Goal: Transaction & Acquisition: Purchase product/service

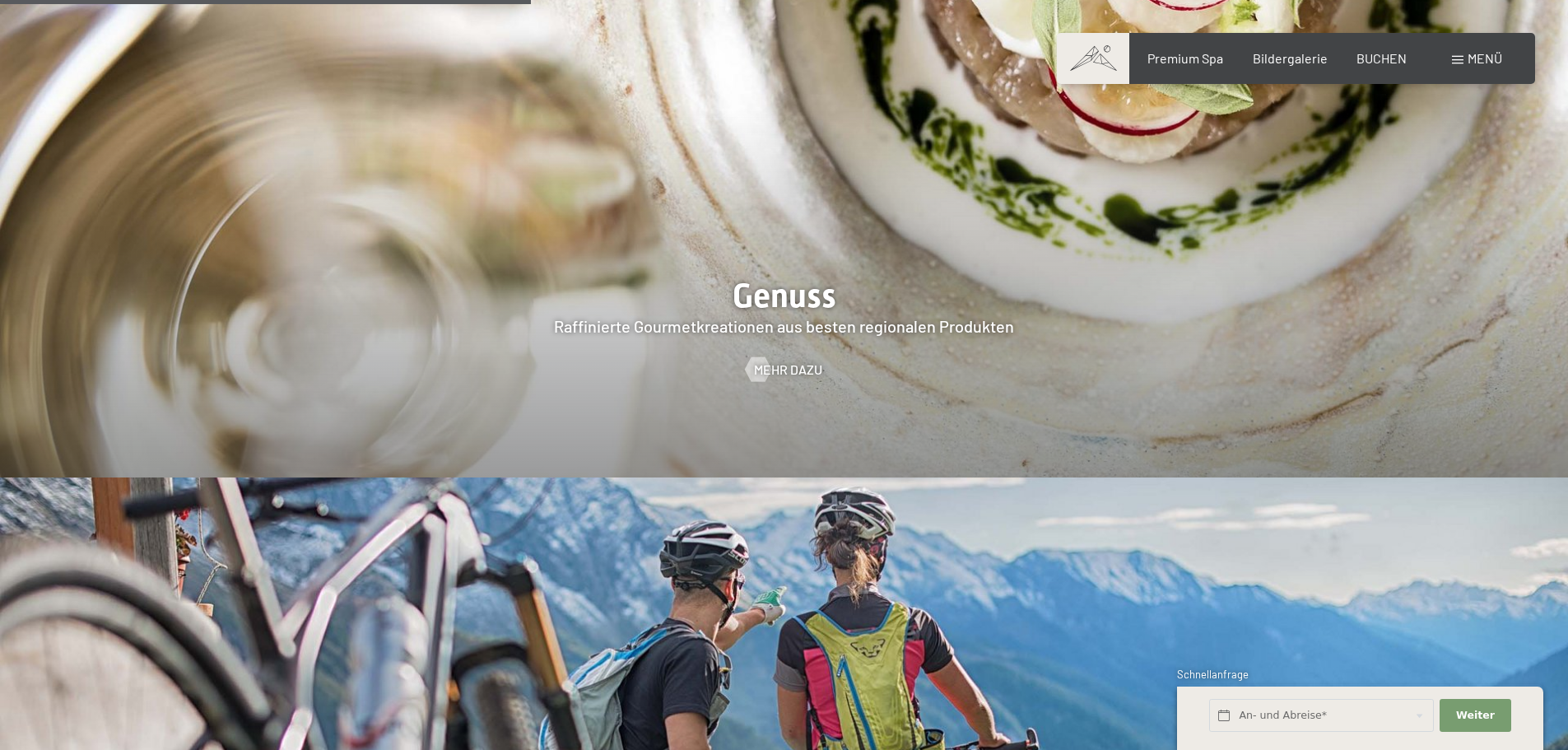
scroll to position [3129, 0]
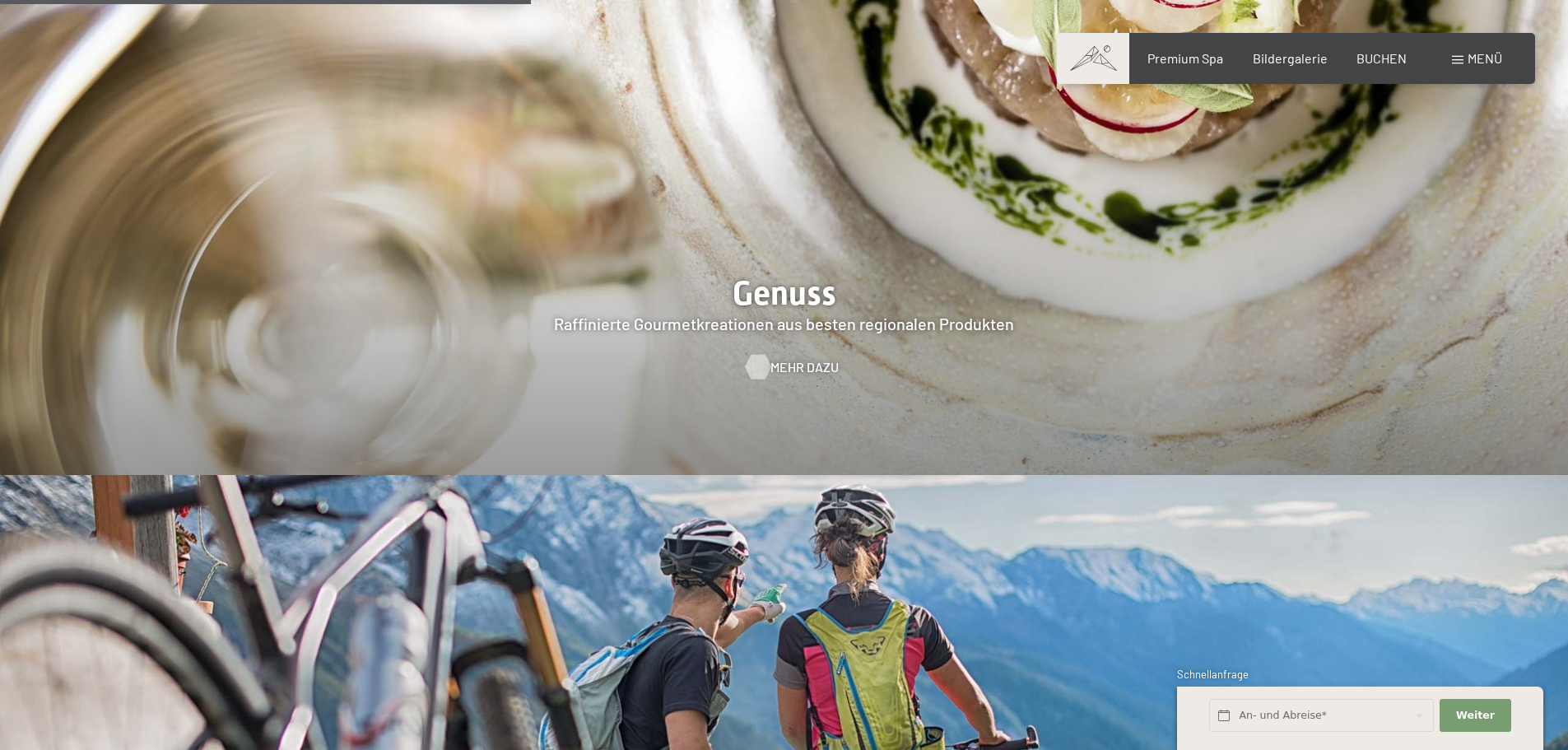
click at [759, 355] on div at bounding box center [757, 367] width 14 height 24
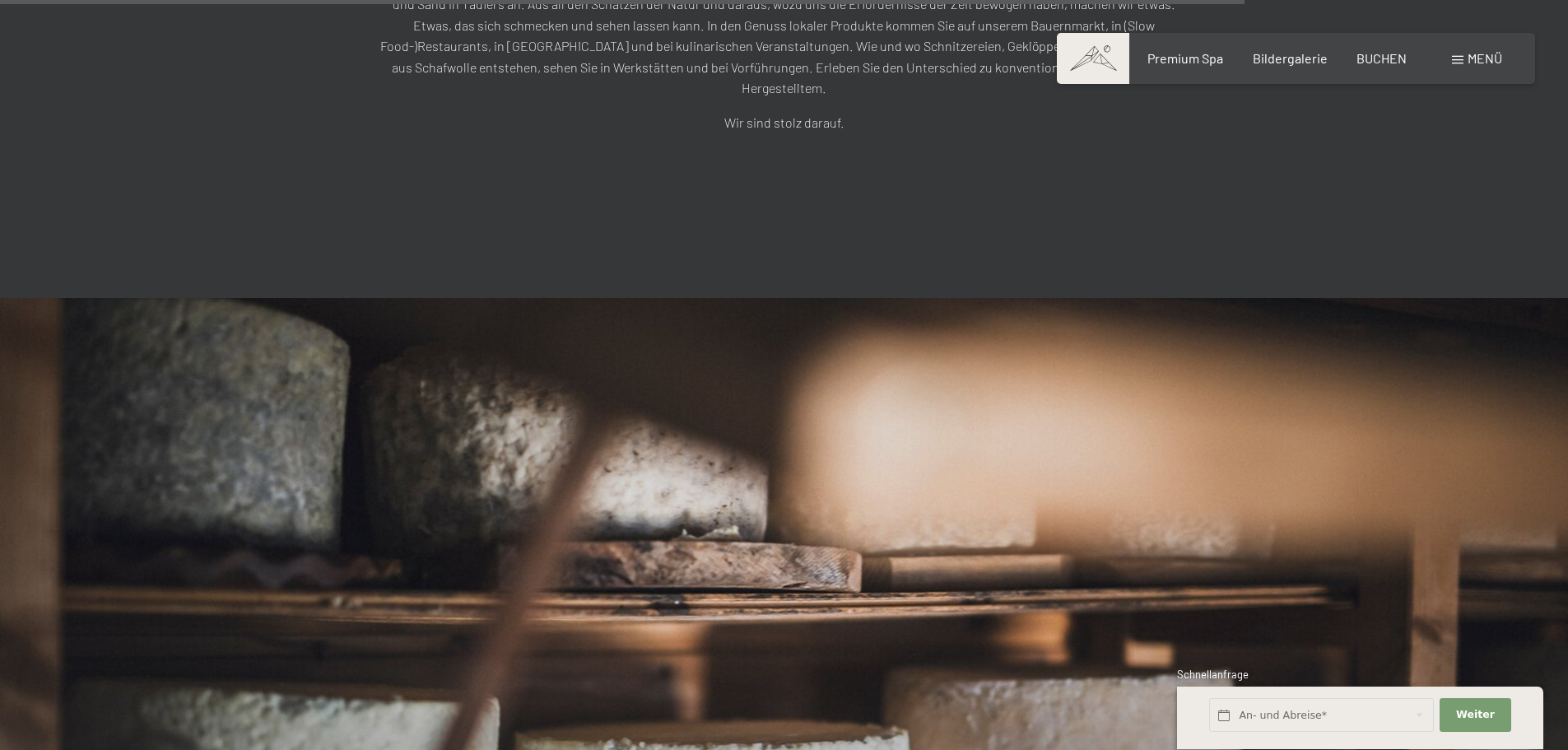
scroll to position [4766, 0]
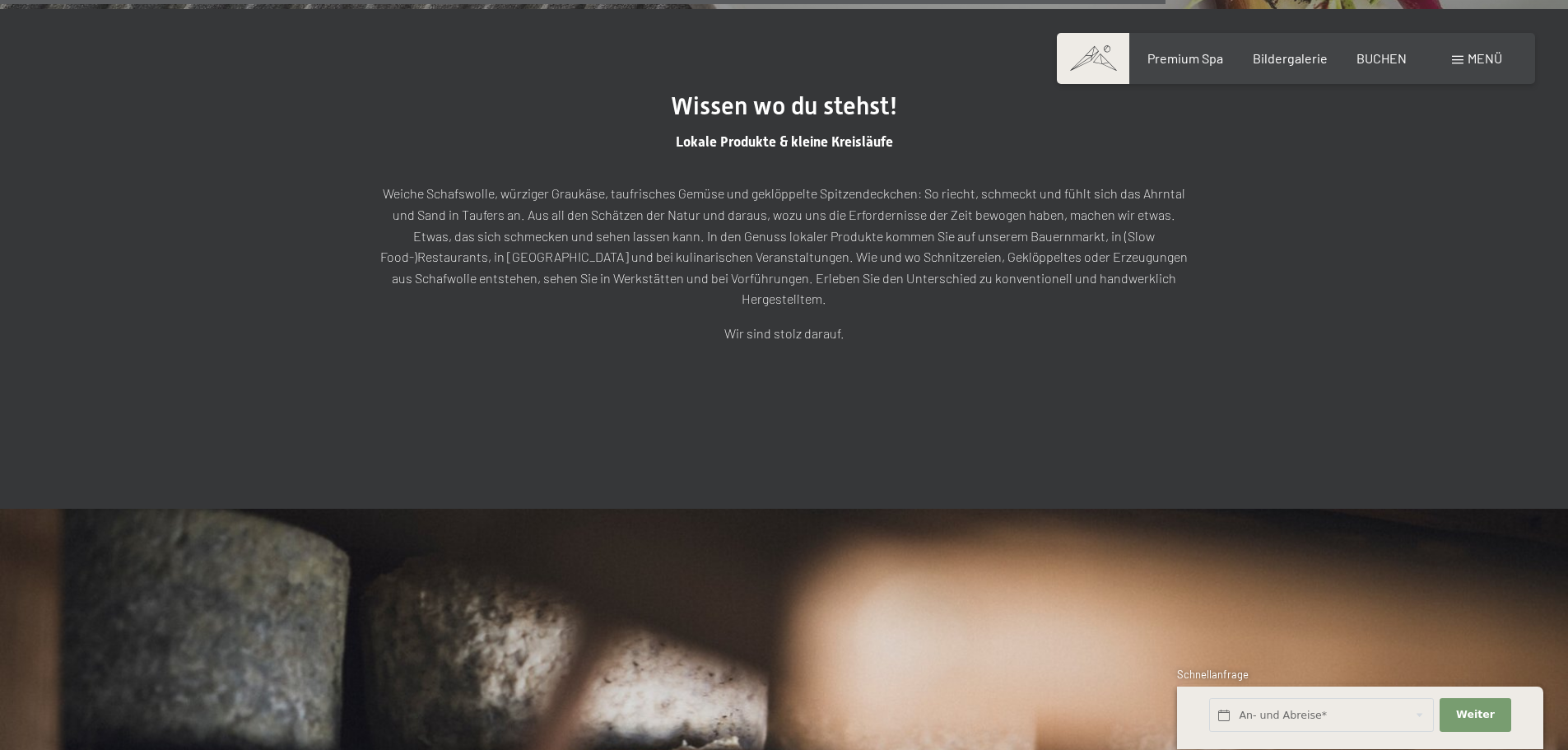
click at [1475, 56] on span "Menü" at bounding box center [1484, 57] width 35 height 16
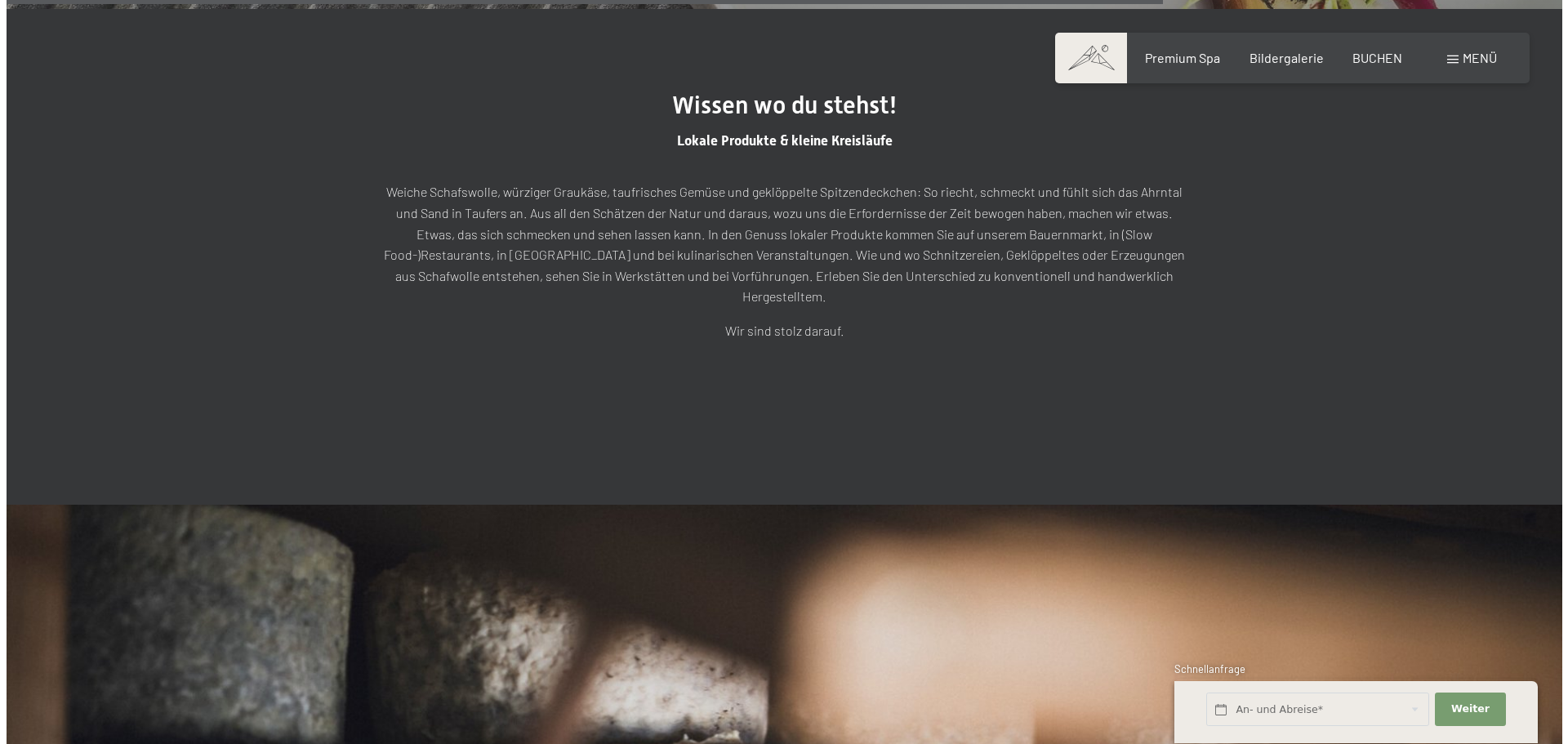
scroll to position [4745, 0]
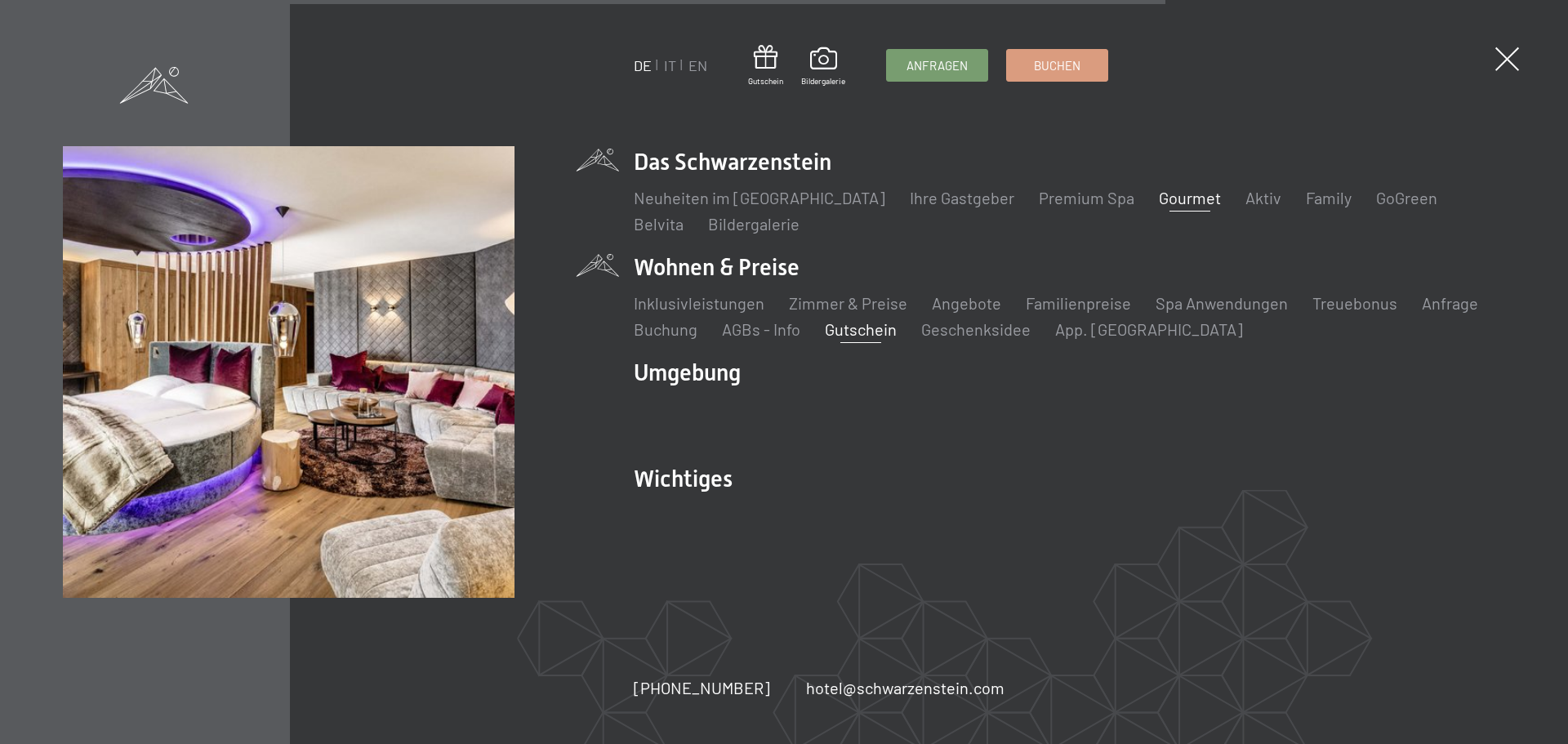
click at [867, 328] on link "Gutschein" at bounding box center [861, 329] width 72 height 20
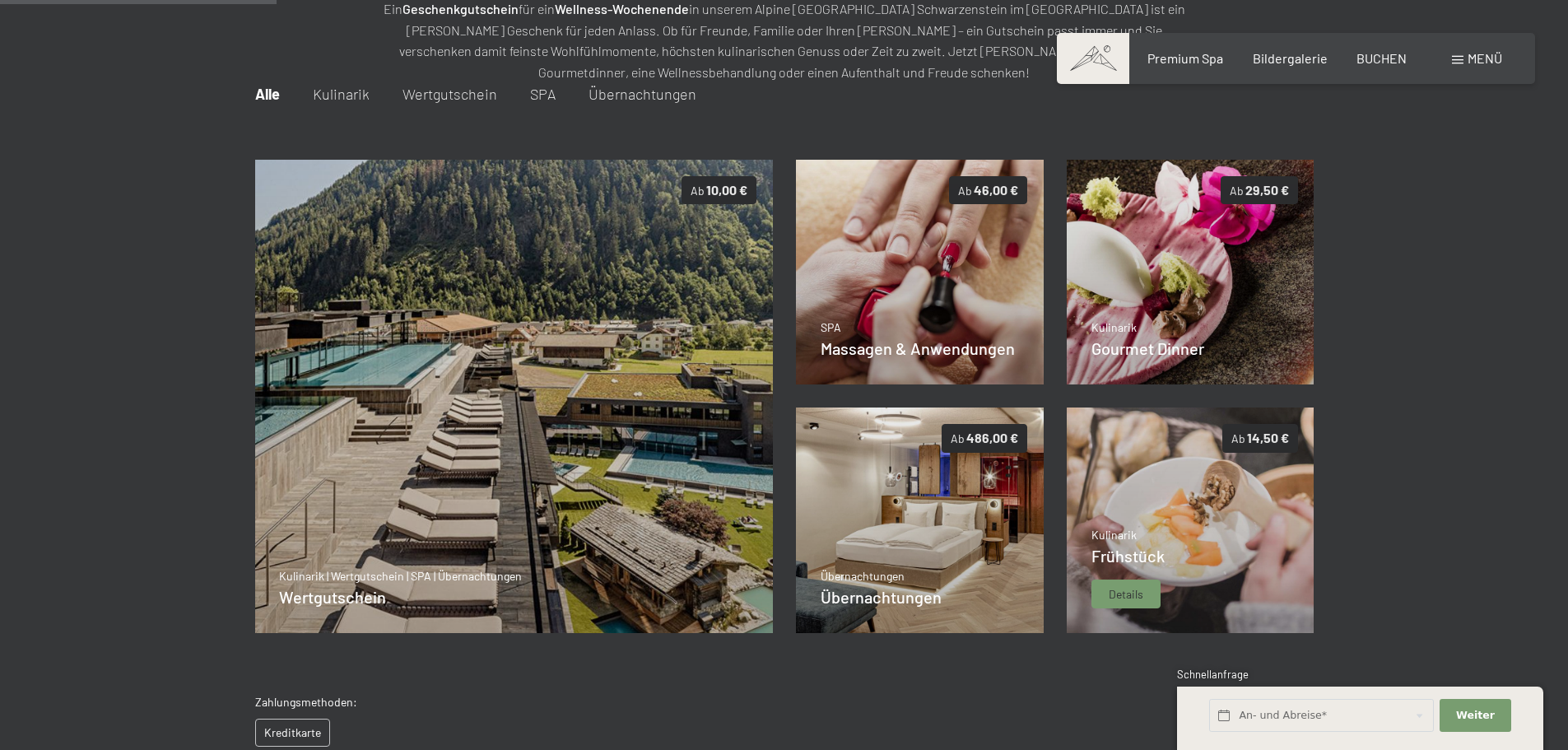
click at [1220, 495] on img at bounding box center [1190, 520] width 247 height 226
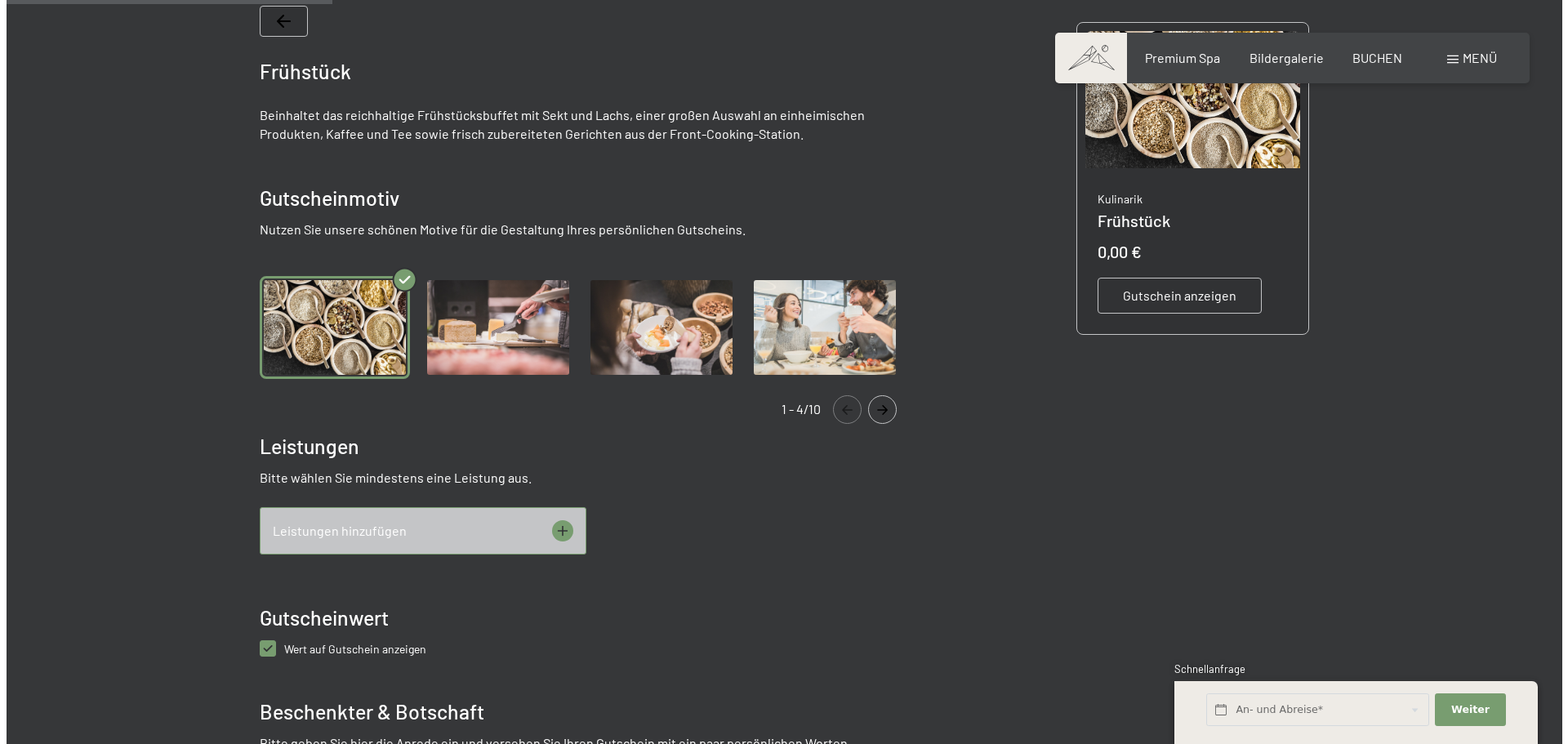
scroll to position [400, 0]
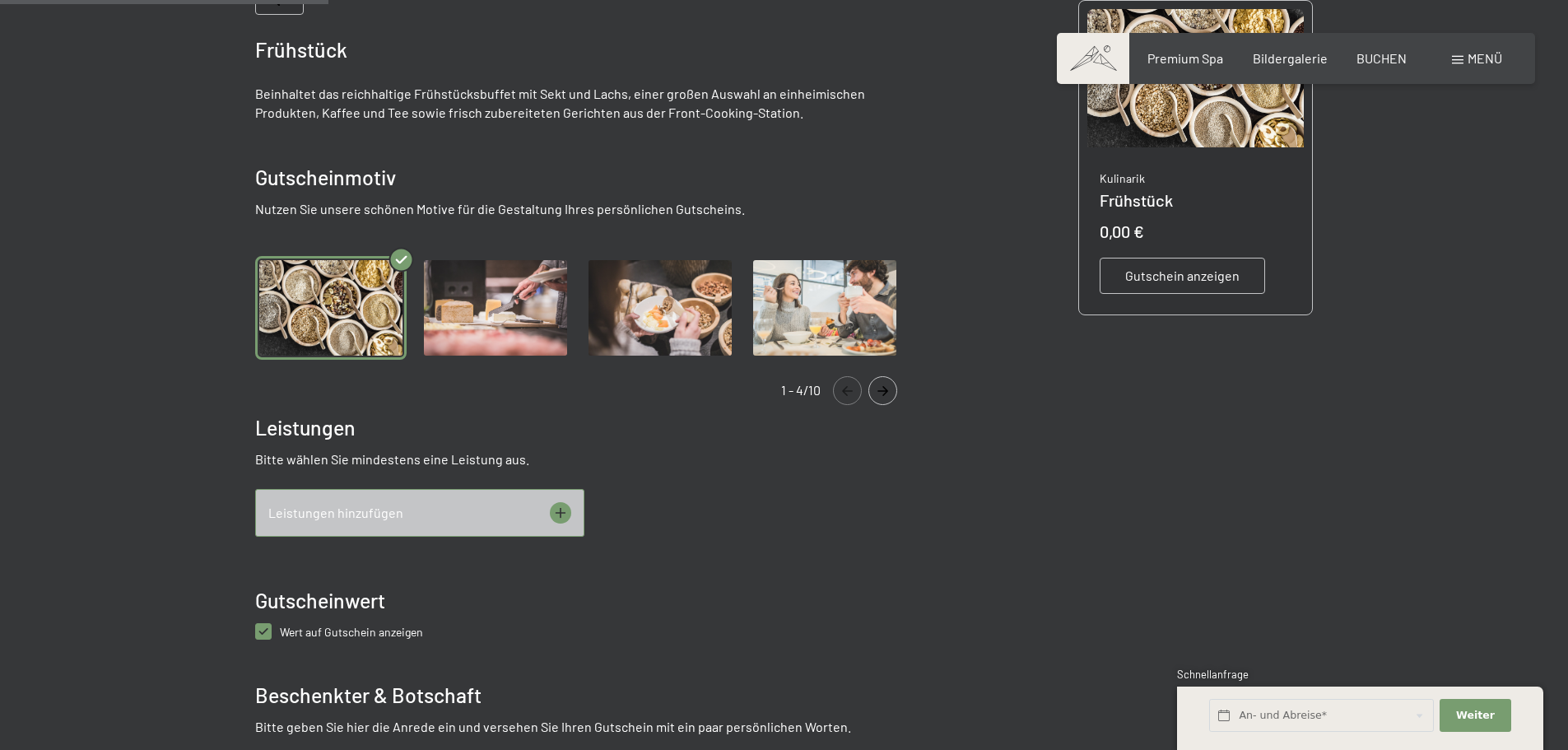
click at [562, 506] on icon at bounding box center [561, 513] width 22 height 22
